Goal: Task Accomplishment & Management: Manage account settings

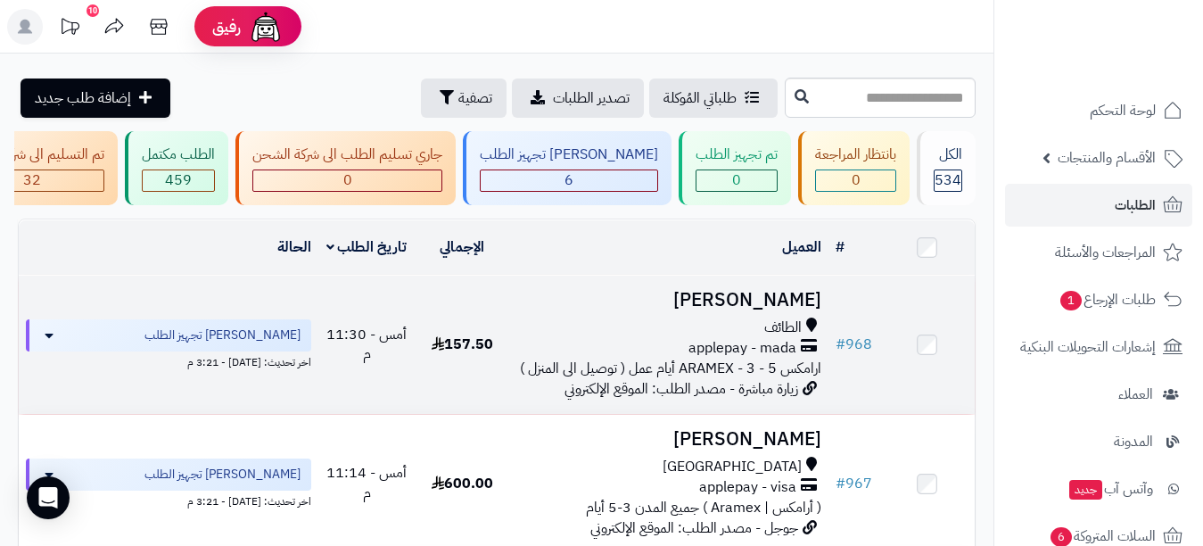
click at [735, 310] on h3 "[PERSON_NAME]" at bounding box center [669, 300] width 304 height 21
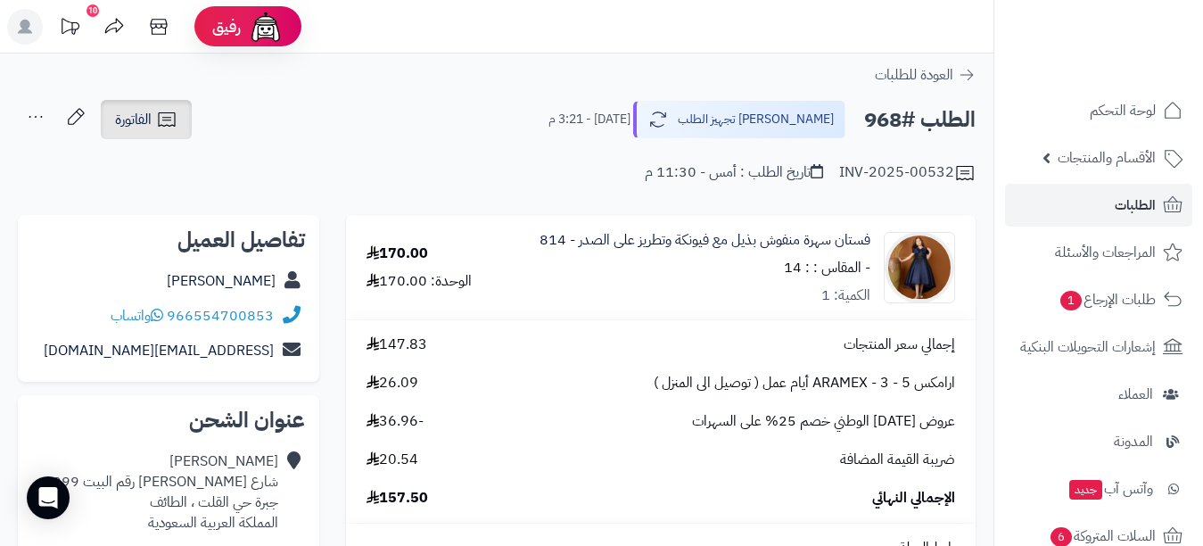
click at [153, 136] on link "الفاتورة" at bounding box center [146, 119] width 91 height 39
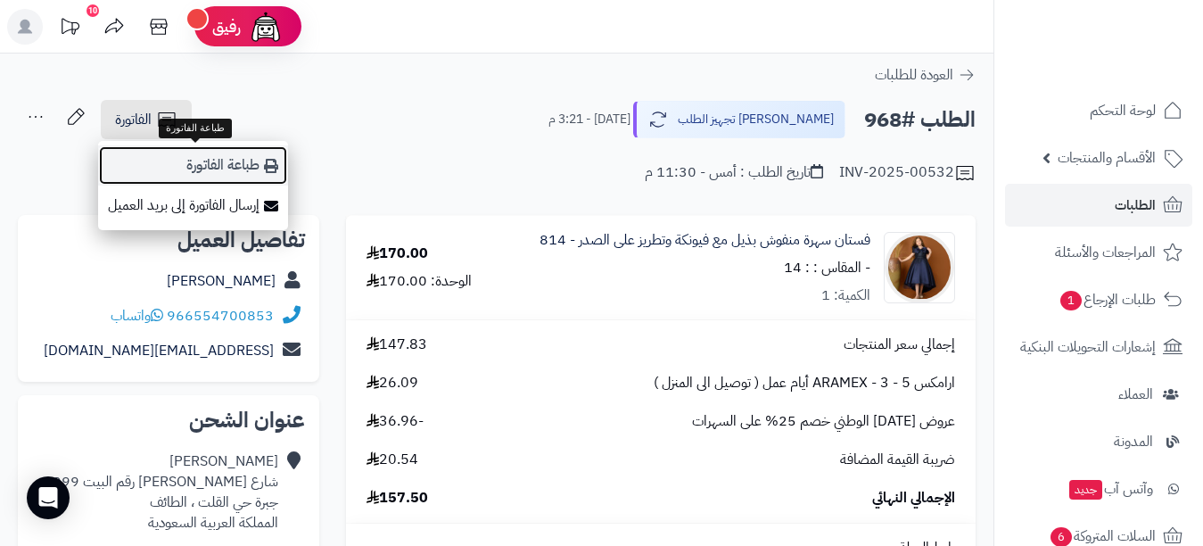
click at [178, 158] on link "طباعة الفاتورة" at bounding box center [193, 165] width 190 height 40
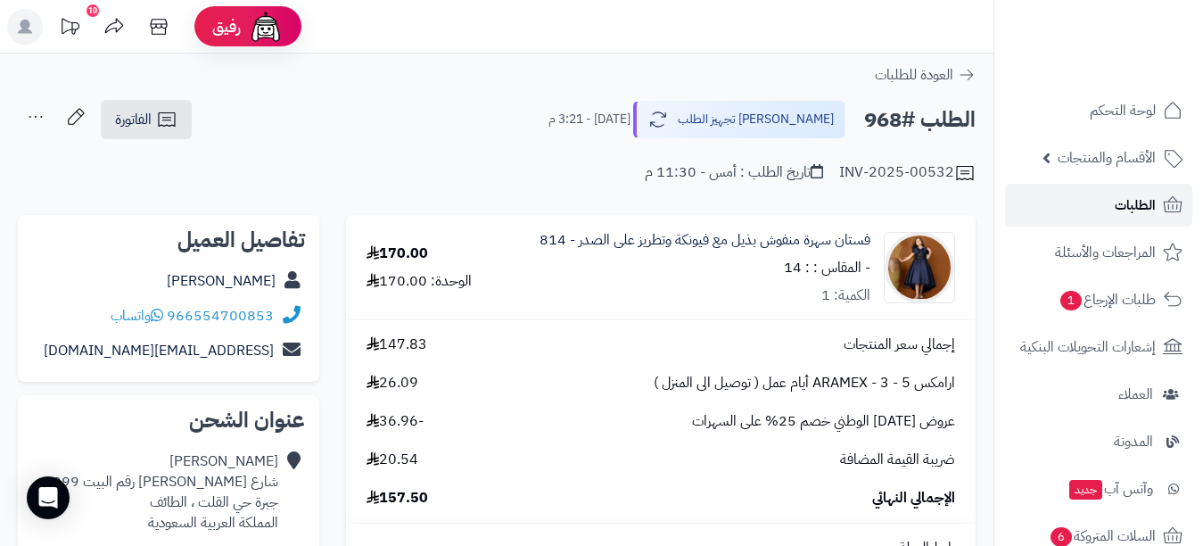
click at [1125, 200] on span "الطلبات" at bounding box center [1135, 205] width 41 height 25
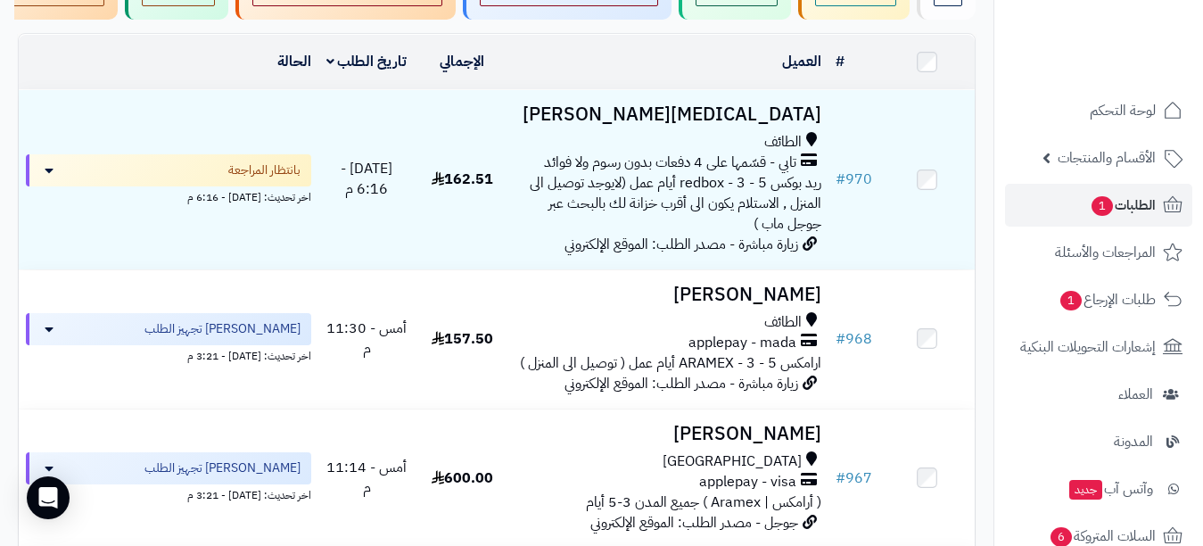
scroll to position [238, 0]
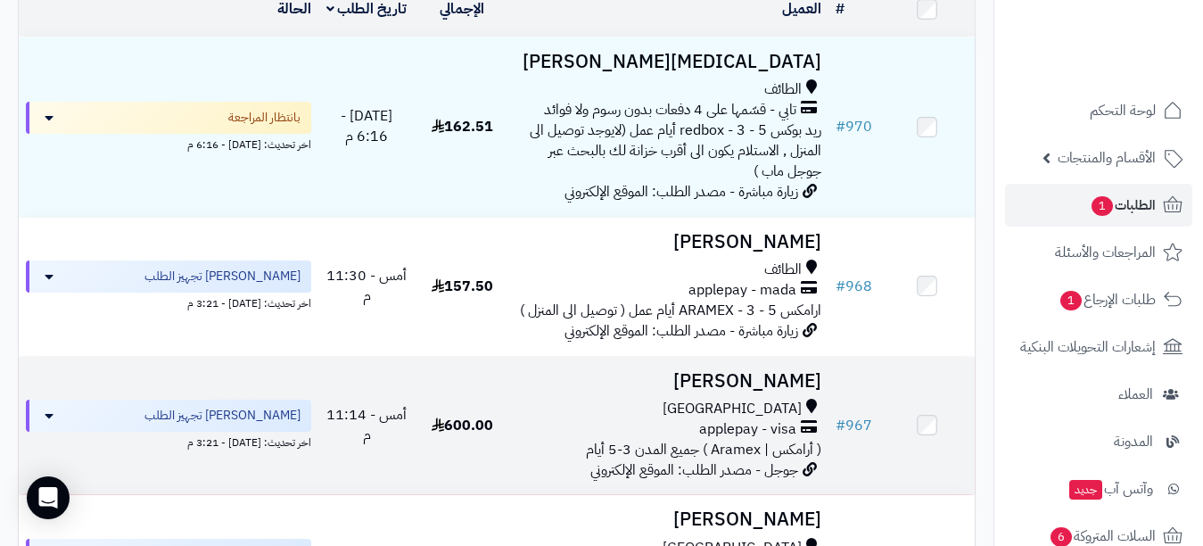
click at [736, 392] on h3 "Afnan Olaqi" at bounding box center [669, 381] width 304 height 21
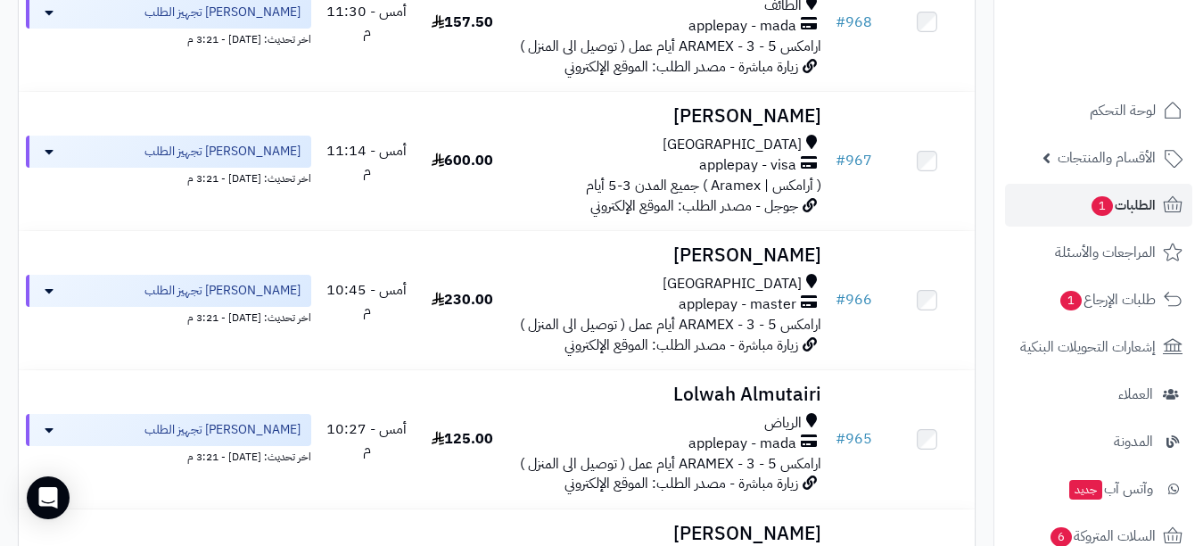
scroll to position [555, 0]
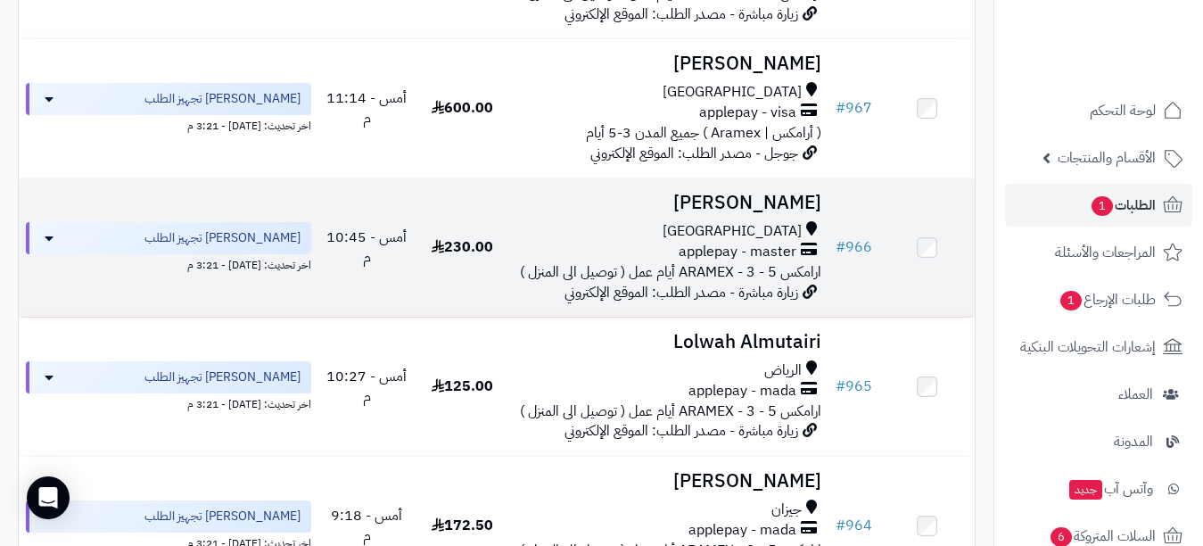
click at [739, 206] on h3 "[PERSON_NAME]" at bounding box center [669, 203] width 304 height 21
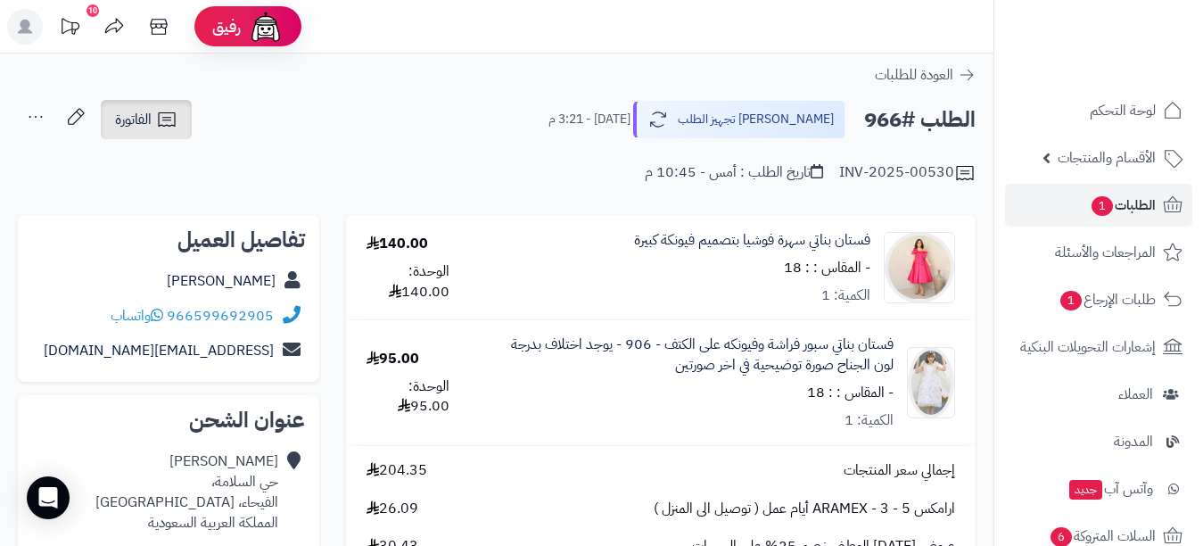
click at [151, 128] on span "الفاتورة" at bounding box center [133, 119] width 37 height 21
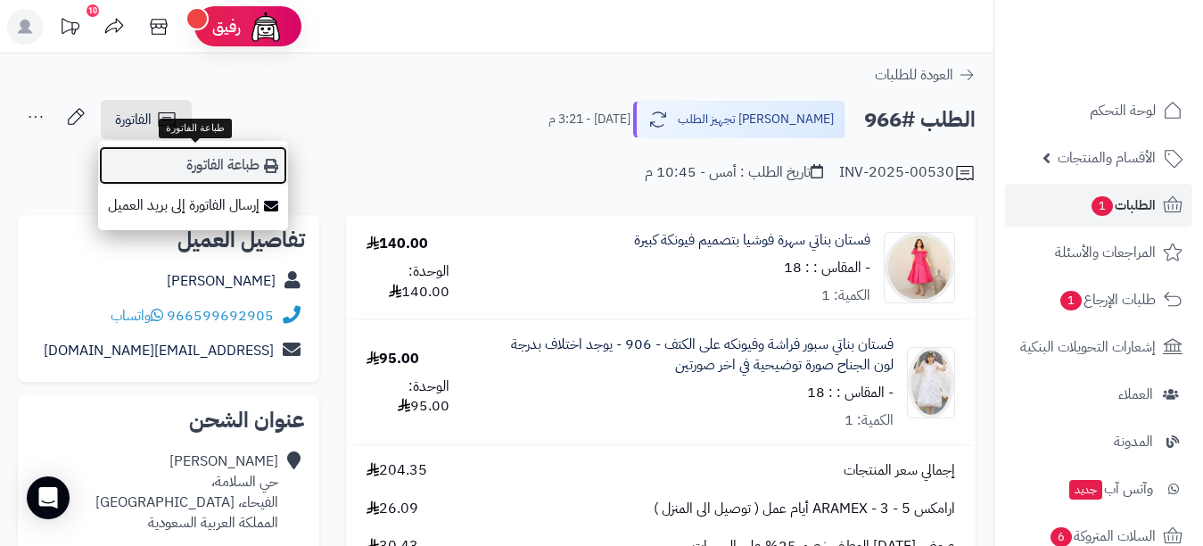
click at [202, 163] on link "طباعة الفاتورة" at bounding box center [193, 165] width 190 height 40
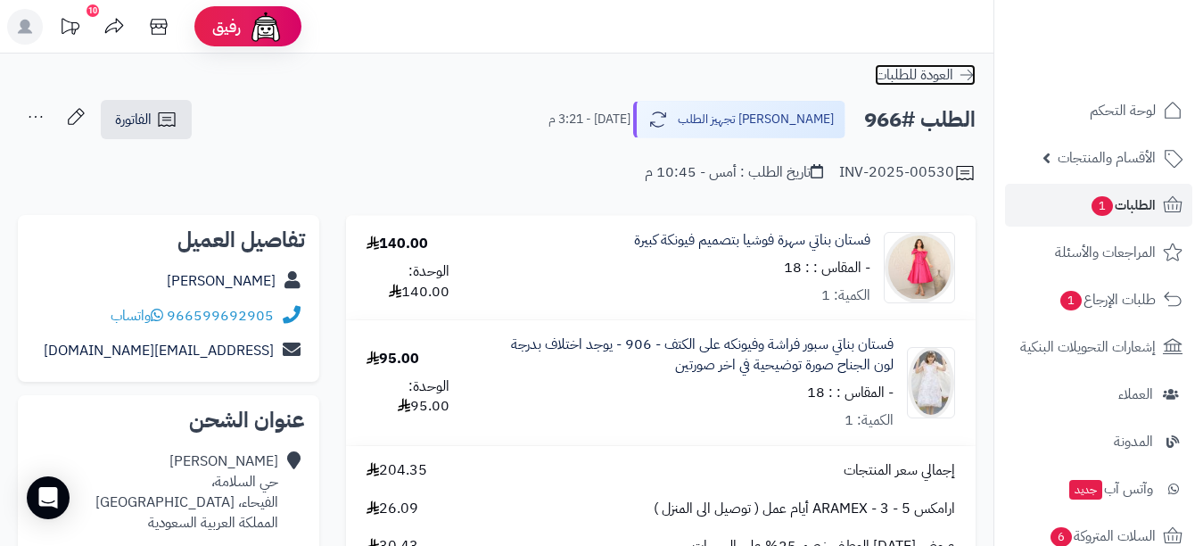
click at [963, 78] on icon at bounding box center [967, 75] width 18 height 18
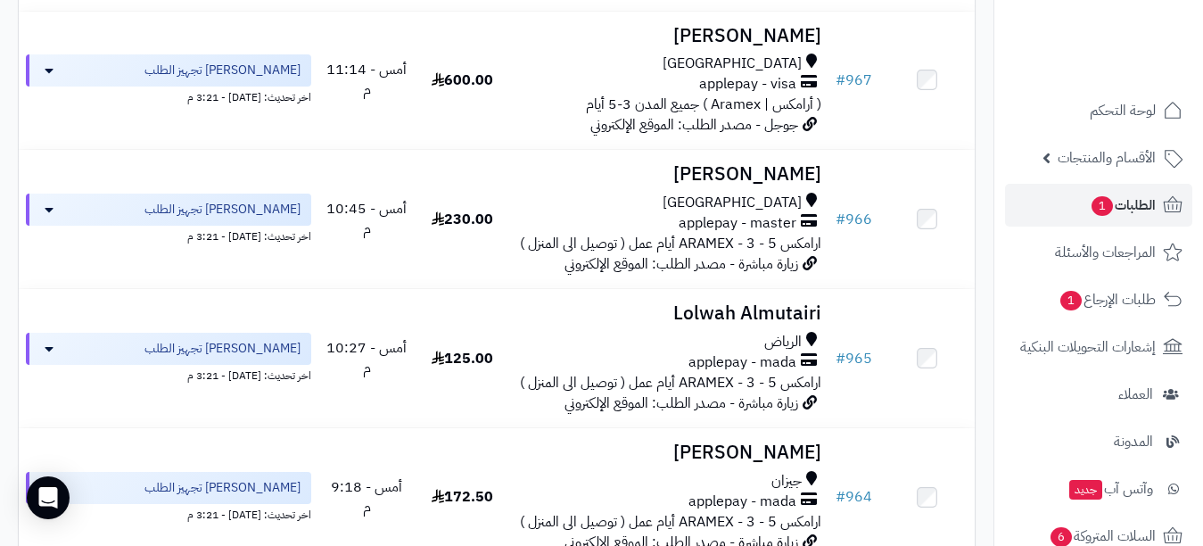
scroll to position [663, 0]
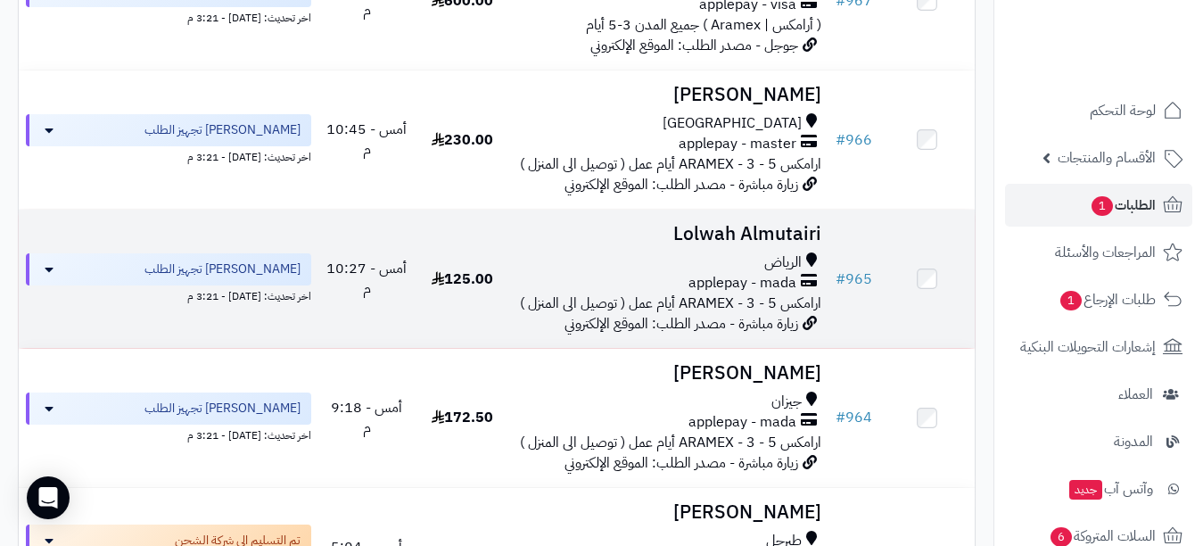
click at [721, 244] on h3 "Lolwah Almutairi" at bounding box center [669, 234] width 304 height 21
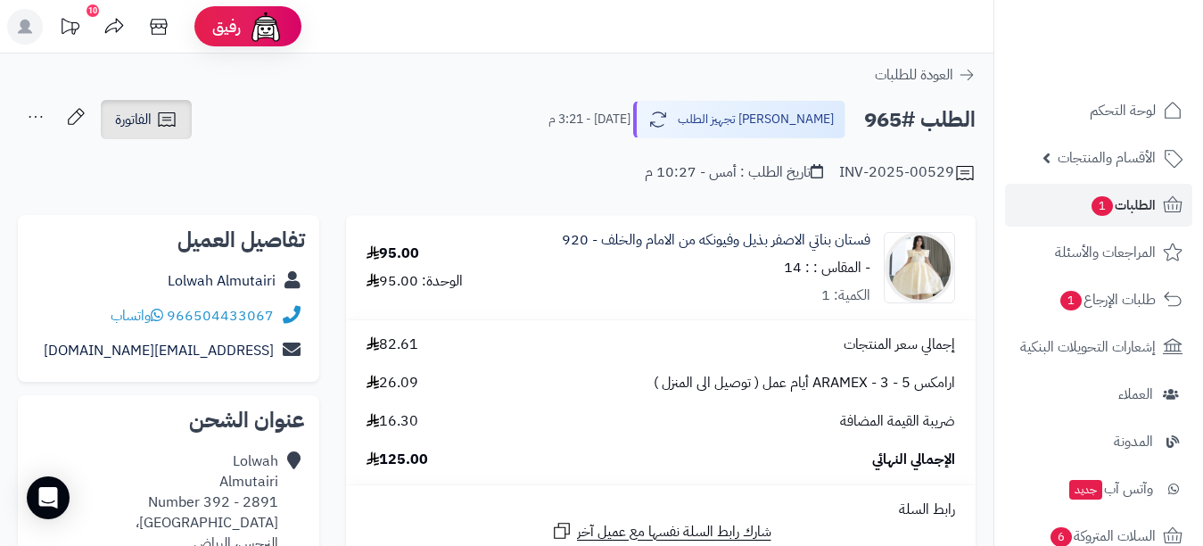
click at [172, 131] on link "الفاتورة" at bounding box center [146, 119] width 91 height 39
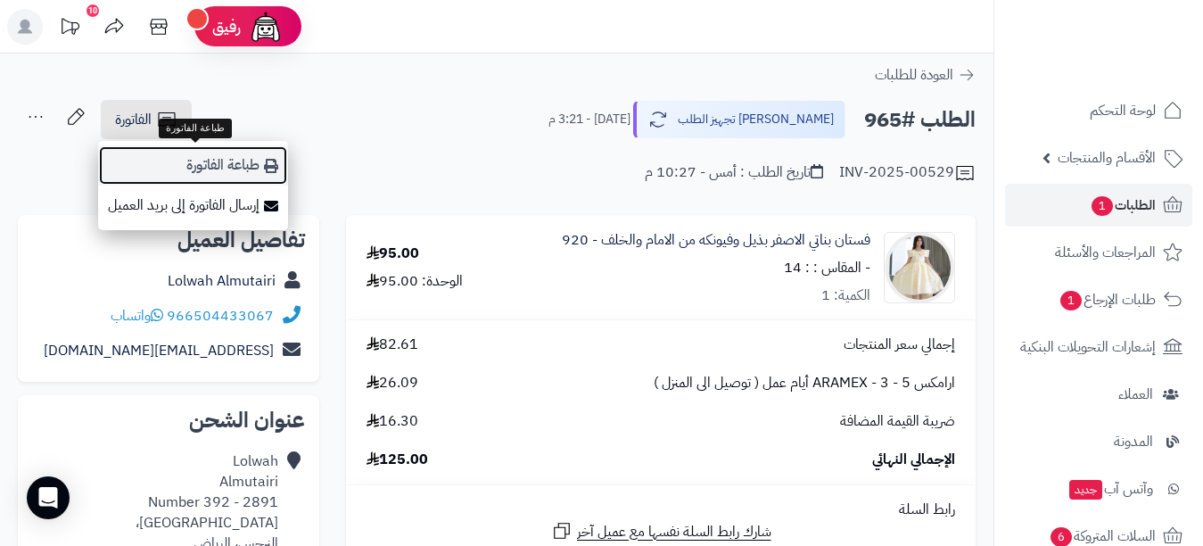
click at [214, 163] on link "طباعة الفاتورة" at bounding box center [193, 165] width 190 height 40
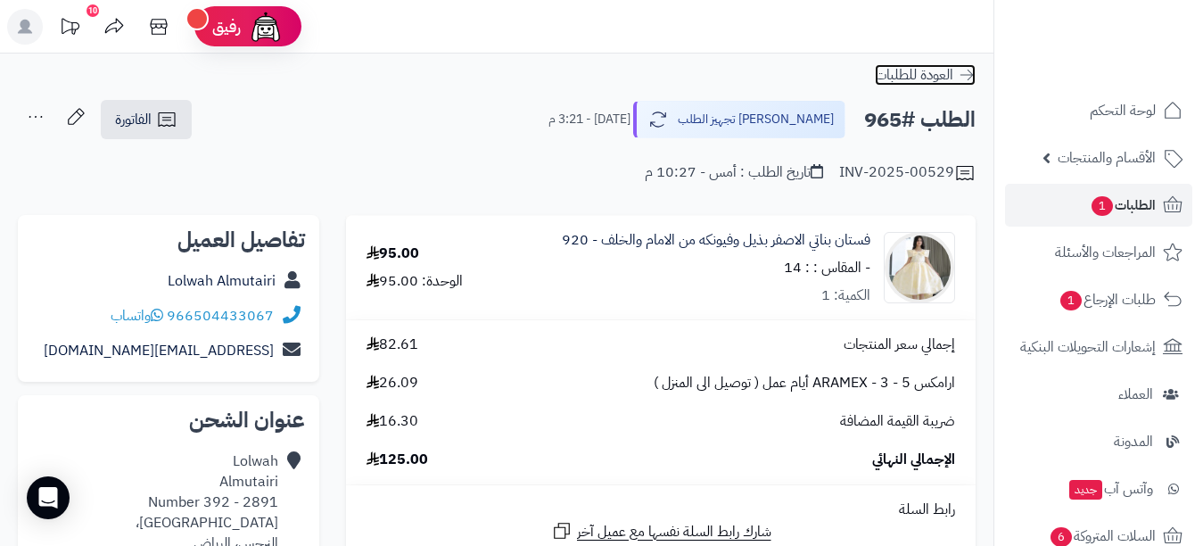
click at [962, 72] on icon at bounding box center [967, 75] width 18 height 18
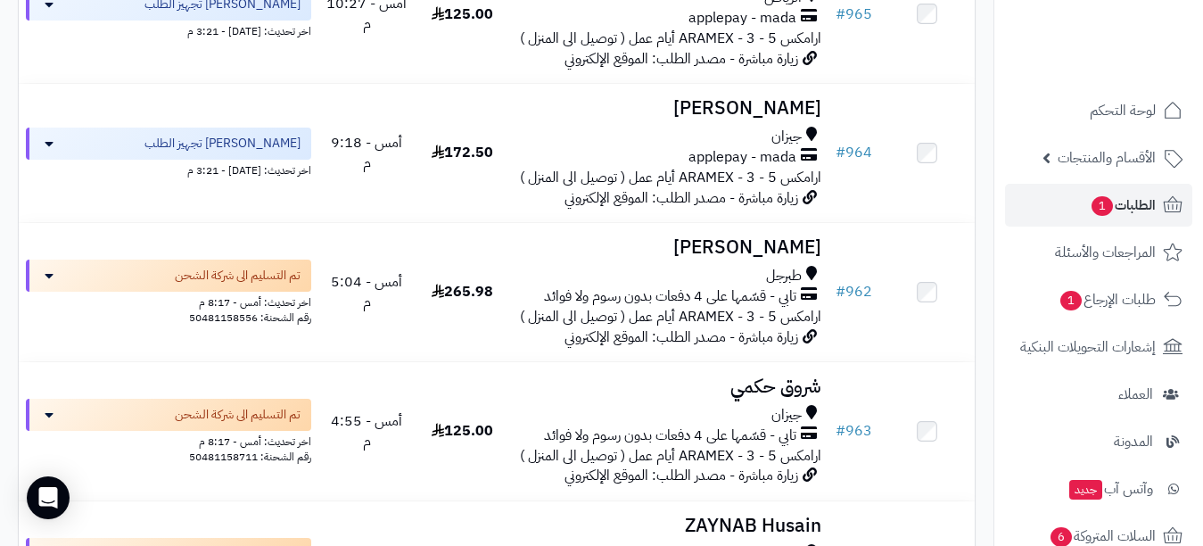
scroll to position [954, 0]
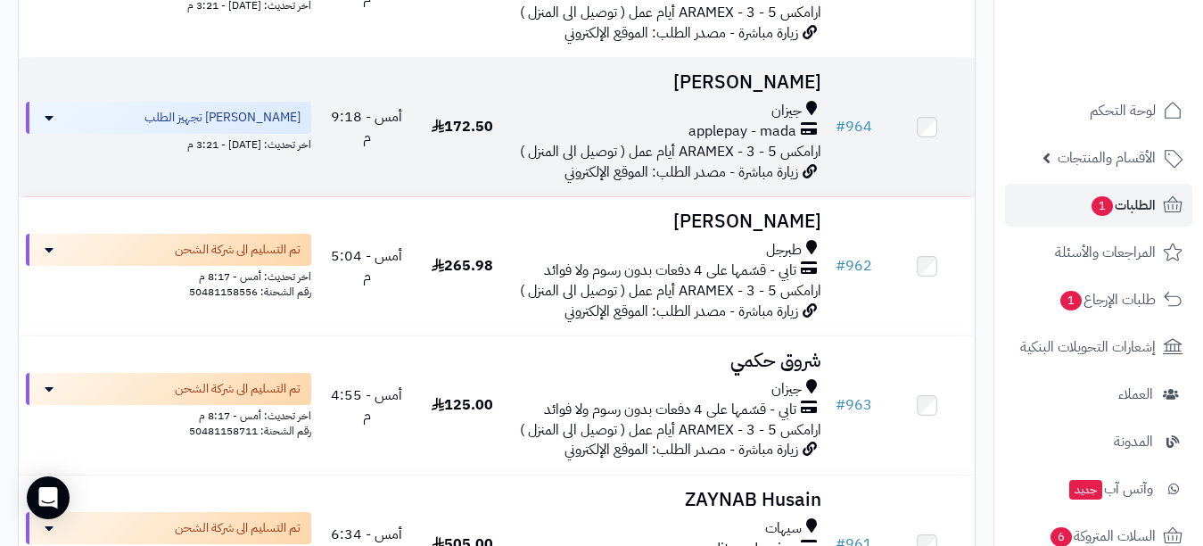
click at [776, 93] on h3 "[PERSON_NAME]" at bounding box center [669, 82] width 304 height 21
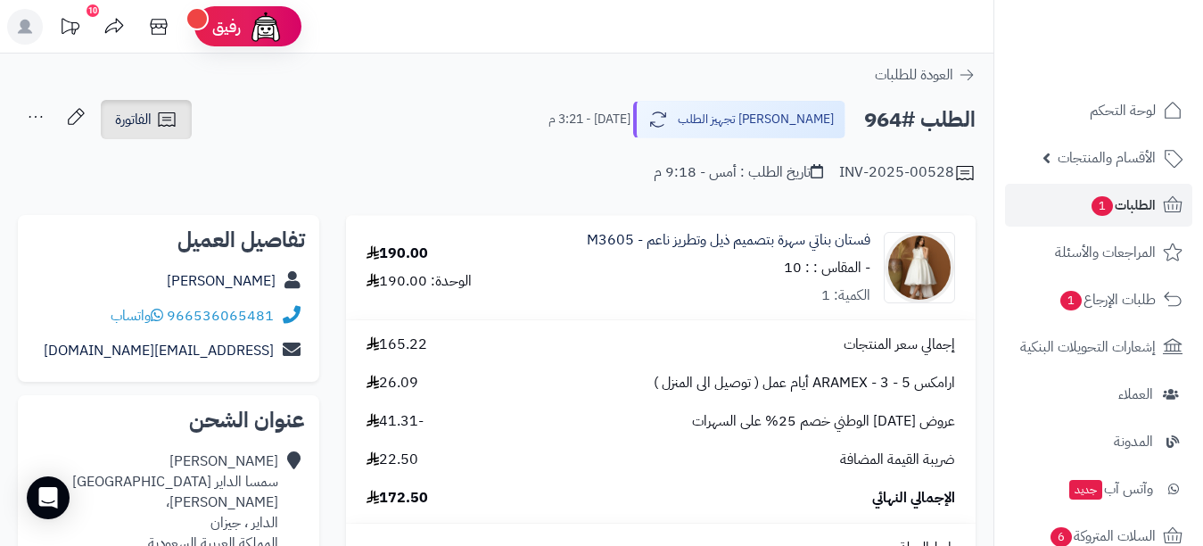
click at [163, 114] on icon at bounding box center [166, 119] width 21 height 21
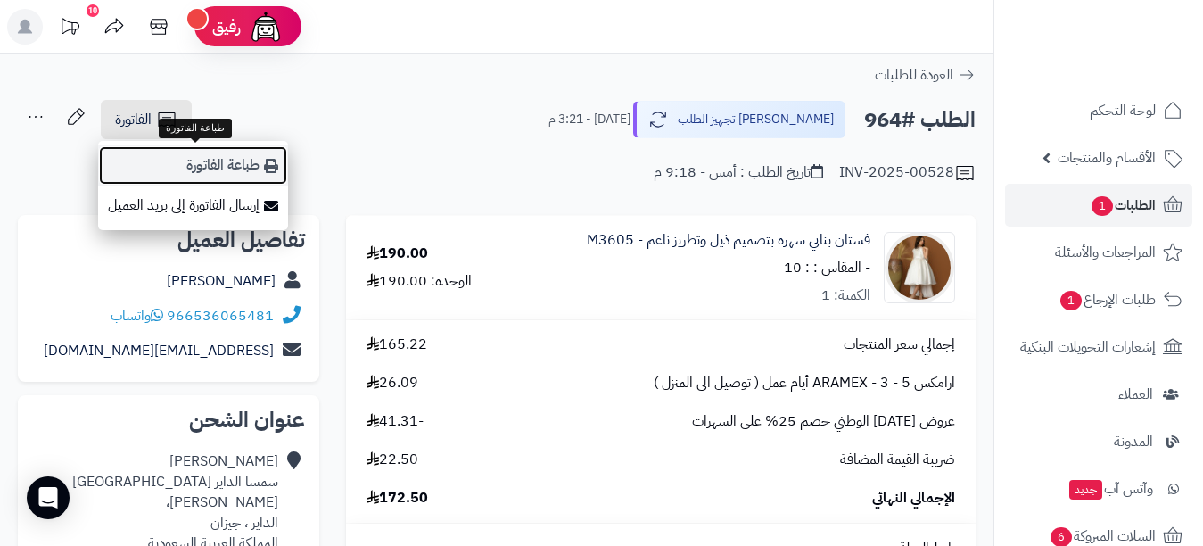
click at [192, 159] on link "طباعة الفاتورة" at bounding box center [193, 165] width 190 height 40
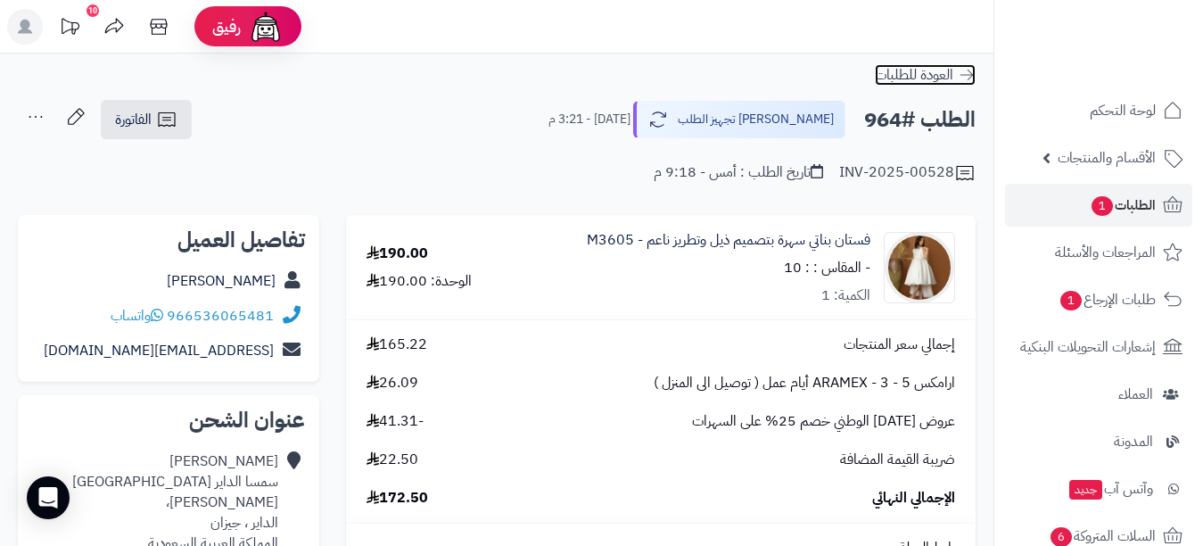
click at [971, 77] on icon at bounding box center [967, 75] width 18 height 18
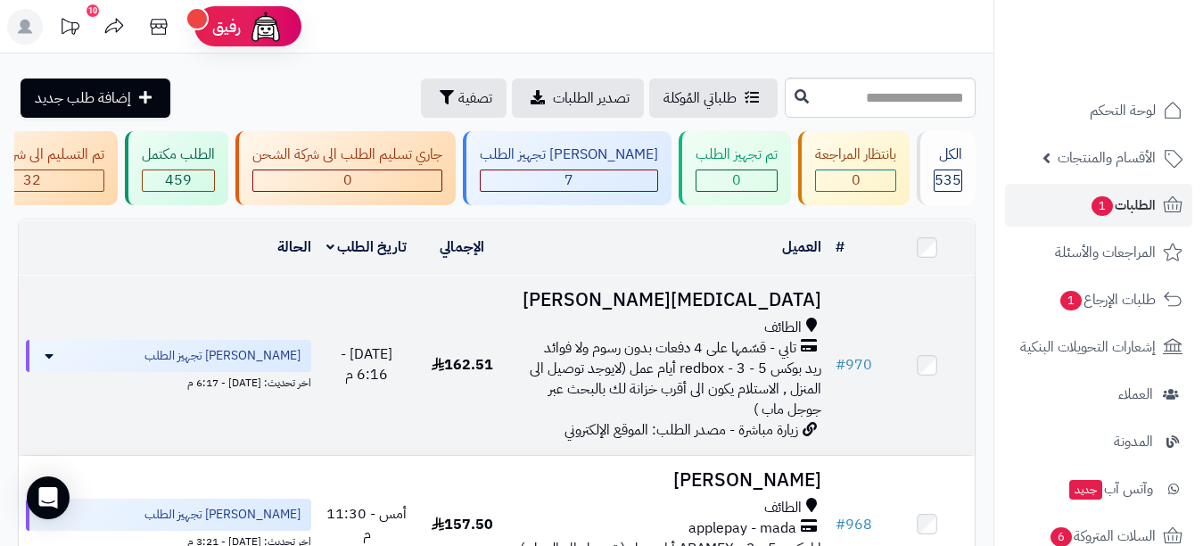
click at [720, 308] on h3 "Yasmin Saleem" at bounding box center [669, 300] width 304 height 21
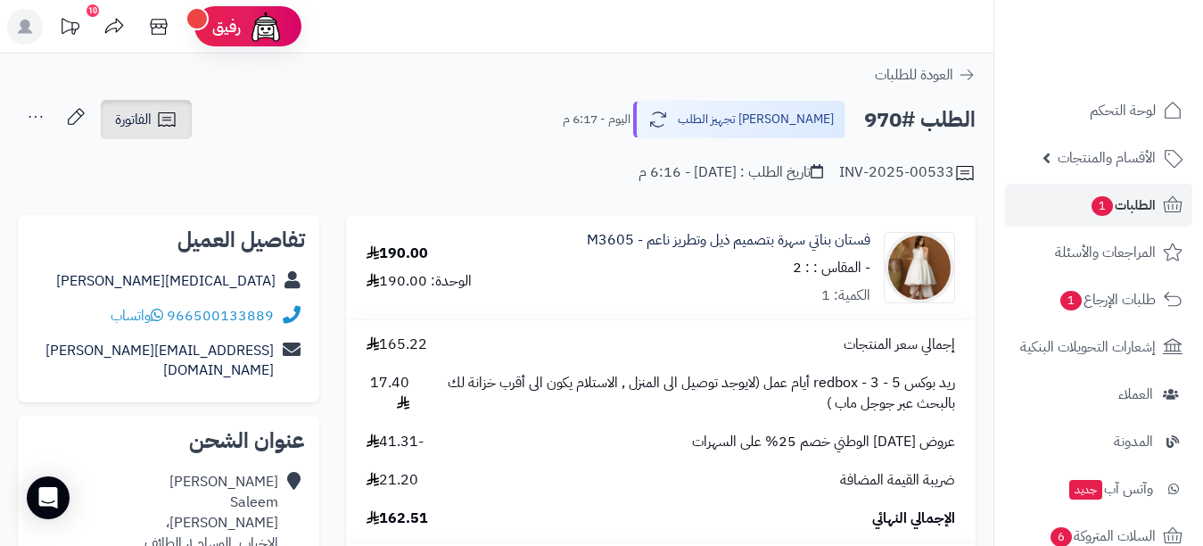
click at [174, 129] on icon at bounding box center [166, 119] width 21 height 21
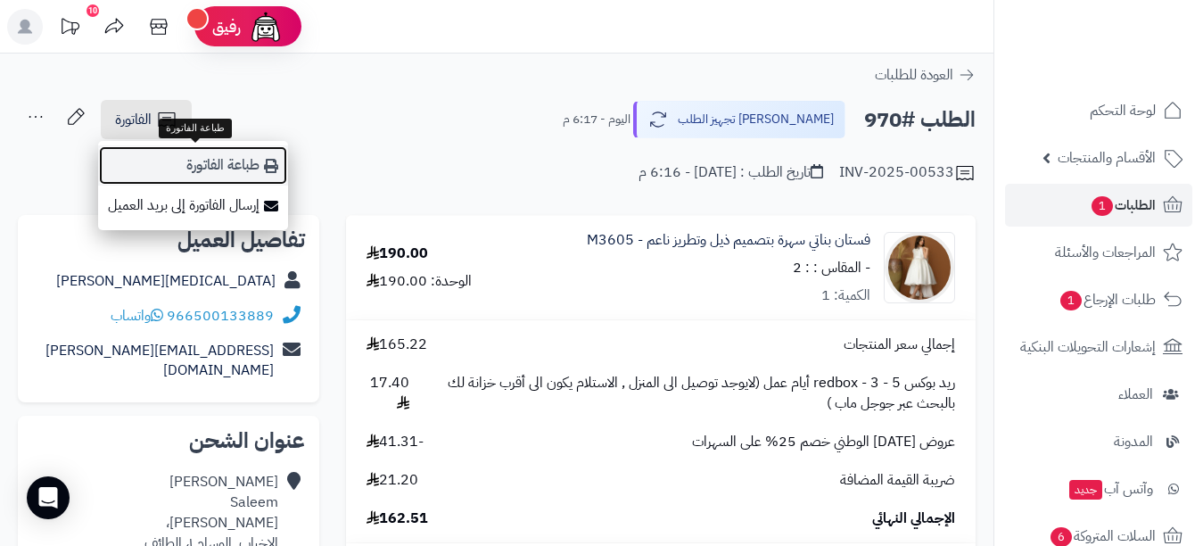
click at [227, 168] on link "طباعة الفاتورة" at bounding box center [193, 165] width 190 height 40
